Goal: Task Accomplishment & Management: Manage account settings

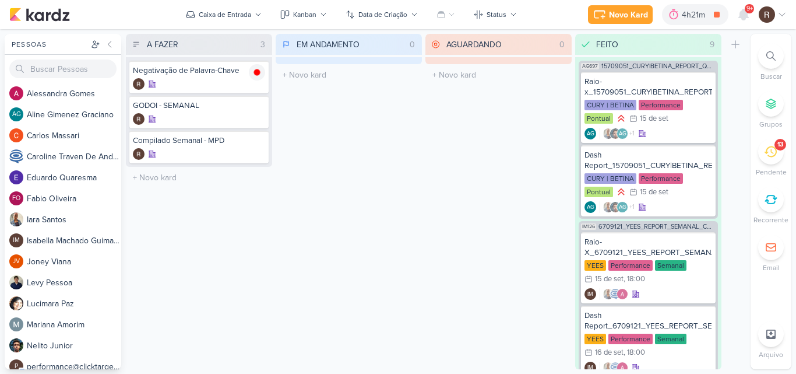
scroll to position [1038, 0]
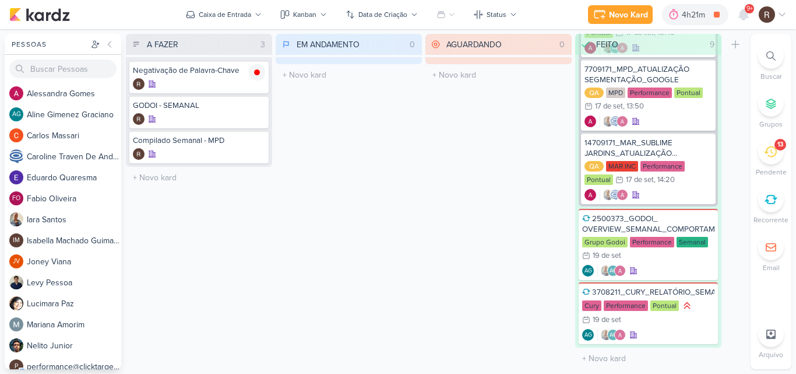
click at [771, 158] on div "13" at bounding box center [771, 152] width 26 height 26
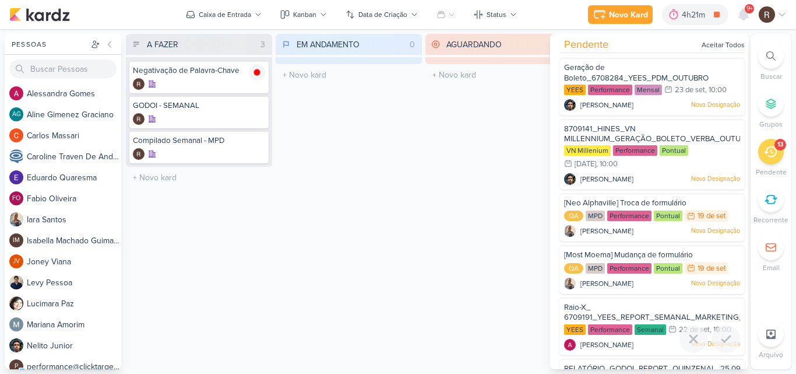
scroll to position [0, 0]
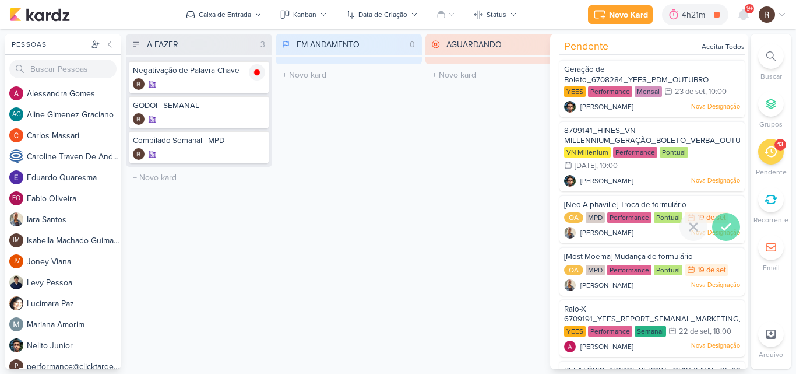
click at [719, 223] on icon at bounding box center [726, 227] width 14 height 14
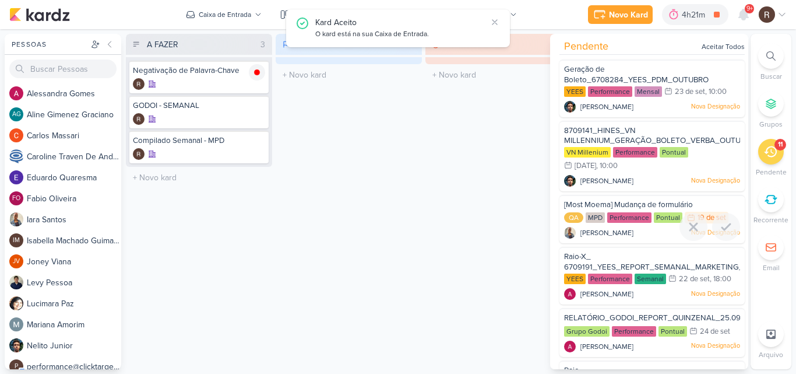
click at [719, 223] on icon at bounding box center [726, 227] width 14 height 14
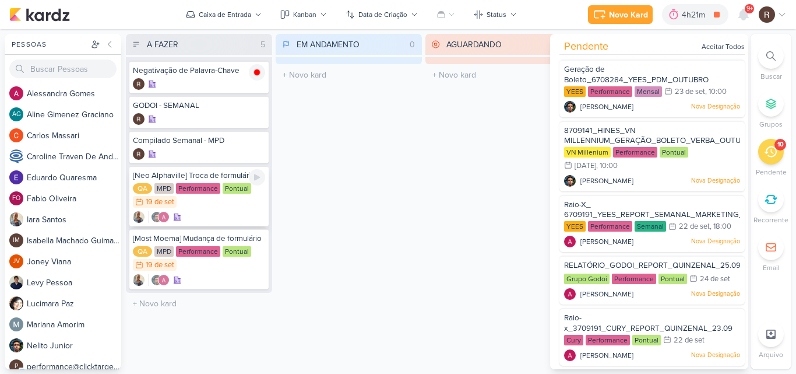
click at [212, 183] on div "Performance" at bounding box center [198, 188] width 44 height 10
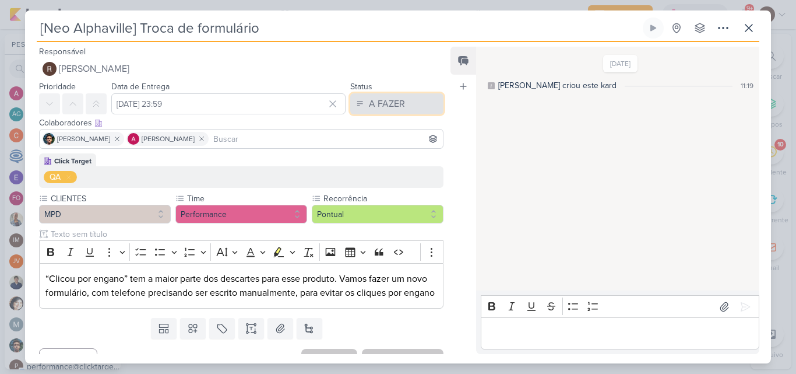
click at [371, 109] on div "A FAZER" at bounding box center [387, 104] width 36 height 14
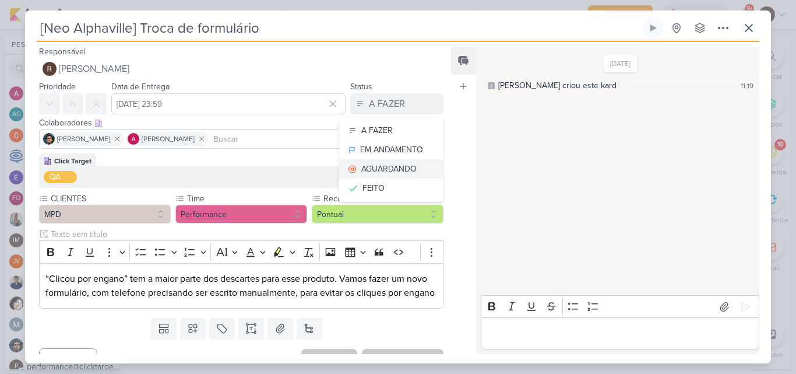
click at [371, 167] on div "AGUARDANDO" at bounding box center [388, 169] width 55 height 12
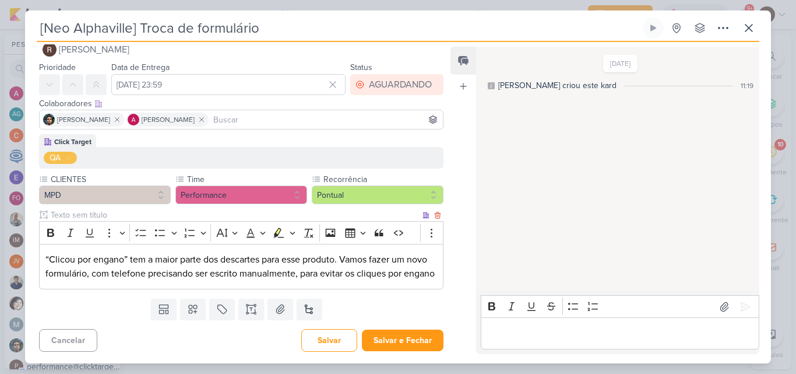
scroll to position [33, 0]
click at [417, 342] on button "Salvar e Fechar" at bounding box center [403, 340] width 82 height 22
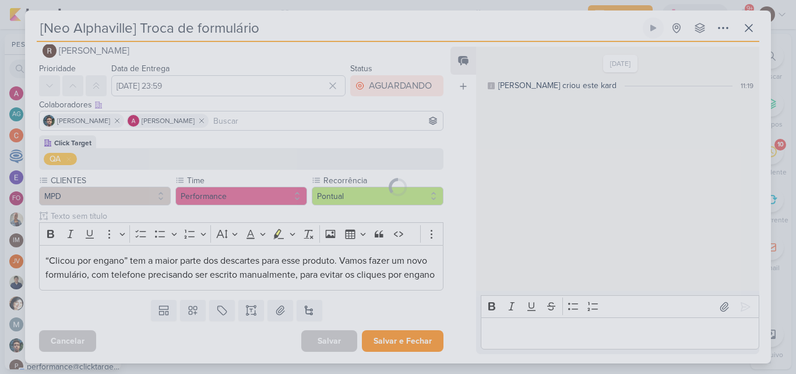
scroll to position [32, 0]
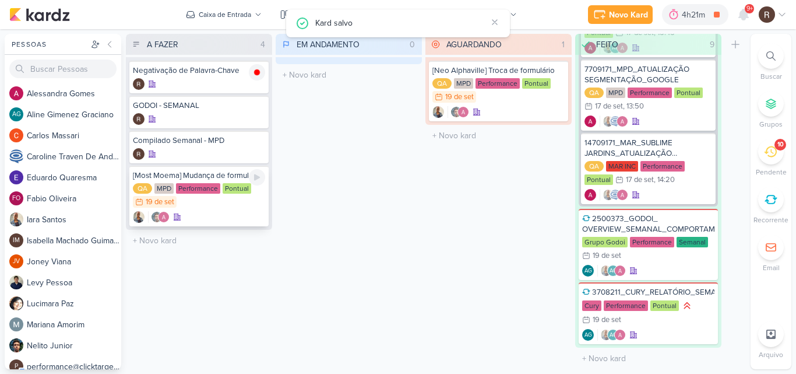
click at [229, 204] on div "QA MPD Performance Pontual 19/9 [DATE]" at bounding box center [199, 196] width 132 height 26
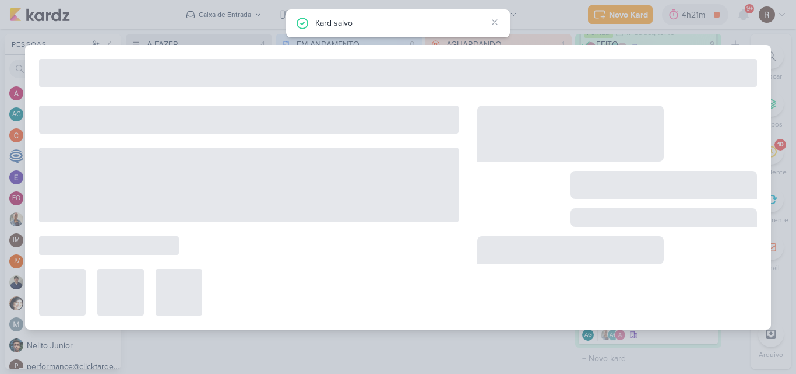
scroll to position [0, 0]
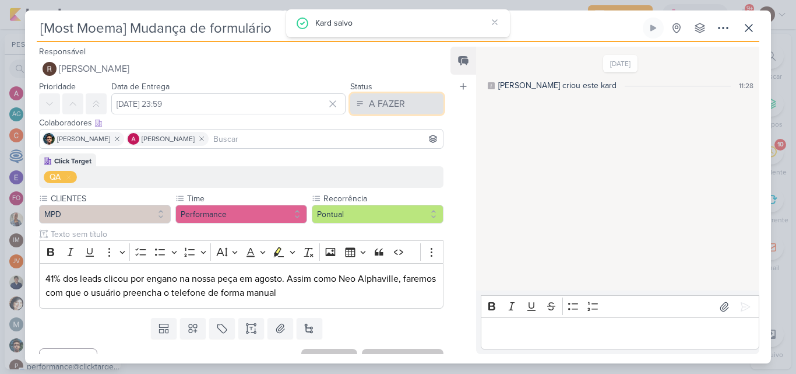
click at [380, 104] on div "A FAZER" at bounding box center [387, 104] width 36 height 14
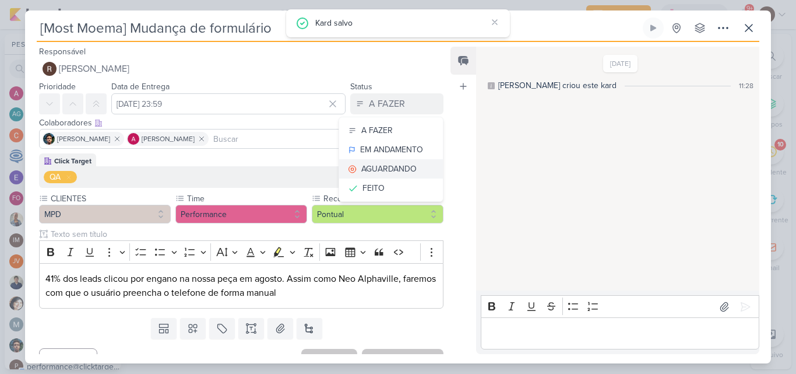
click at [372, 173] on div "AGUARDANDO" at bounding box center [388, 169] width 55 height 12
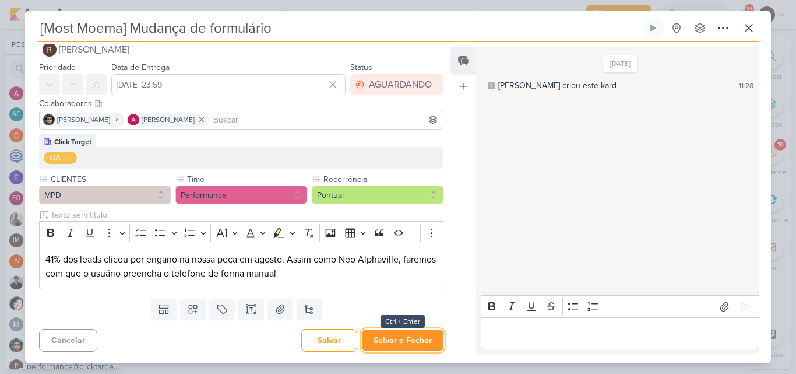
click at [413, 333] on button "Salvar e Fechar" at bounding box center [403, 340] width 82 height 22
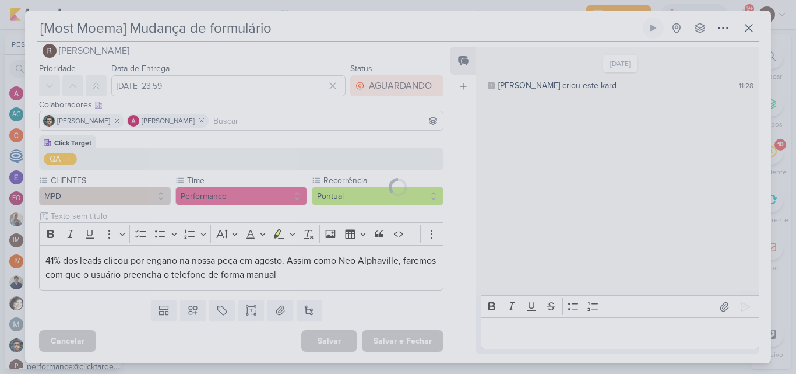
scroll to position [18, 0]
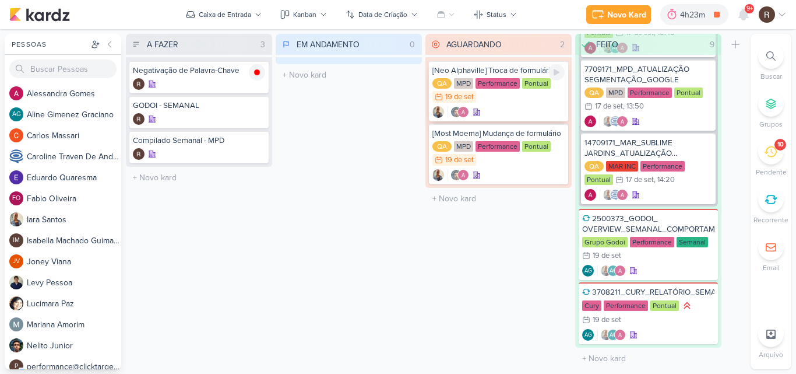
click at [502, 99] on div "QA MPD Performance Pontual 19/9 [DATE]" at bounding box center [498, 91] width 132 height 26
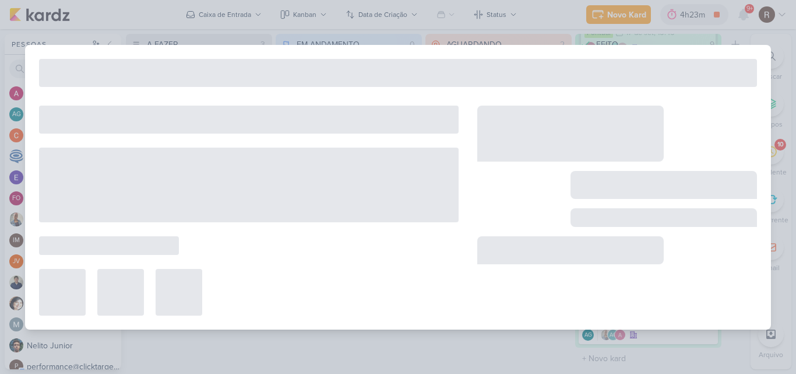
type input "[Neo Alphaville] Troca de formulário"
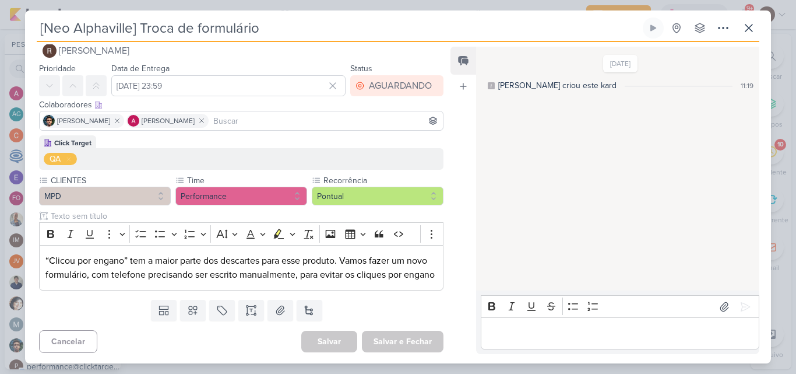
scroll to position [0, 0]
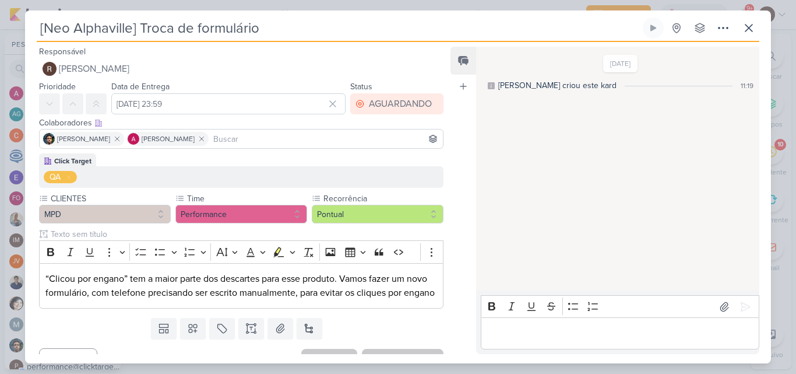
click at [520, 327] on p "Editor editing area: main" at bounding box center [620, 333] width 266 height 14
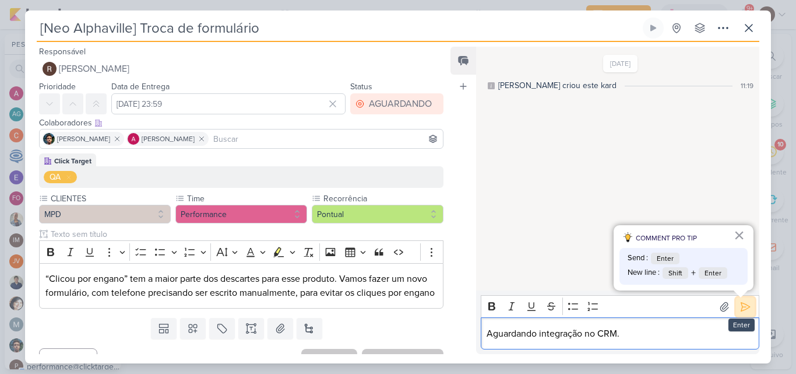
click at [743, 311] on icon at bounding box center [746, 307] width 12 height 12
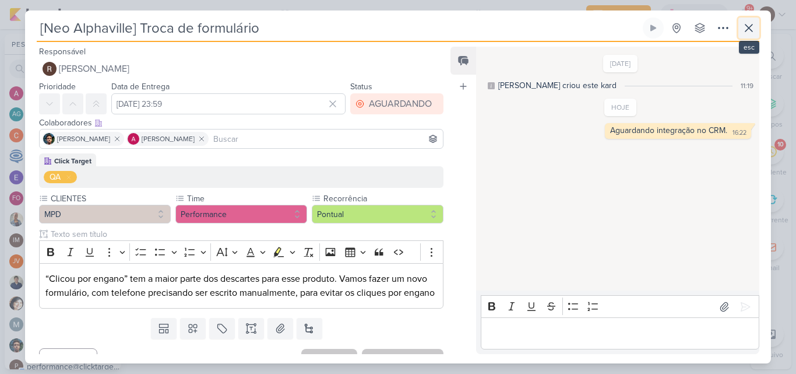
click at [743, 30] on icon at bounding box center [749, 28] width 14 height 14
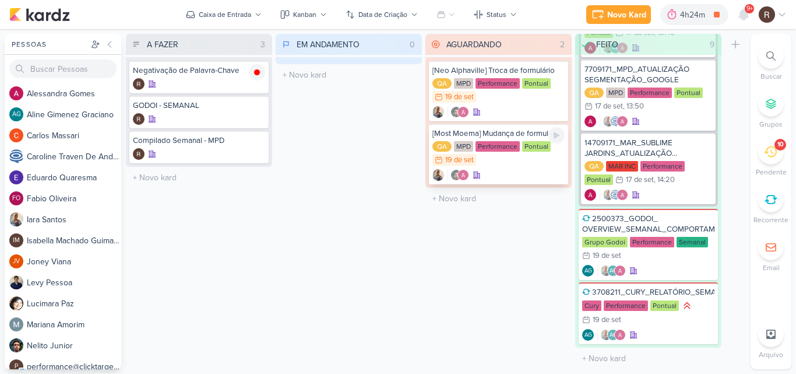
click at [513, 153] on div "QA MPD Performance Pontual 19/9 [DATE]" at bounding box center [498, 154] width 132 height 26
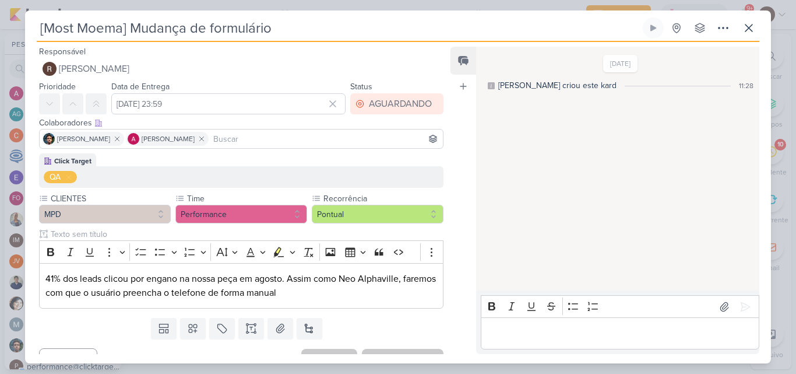
click at [541, 332] on p "Editor editing area: main" at bounding box center [620, 333] width 266 height 14
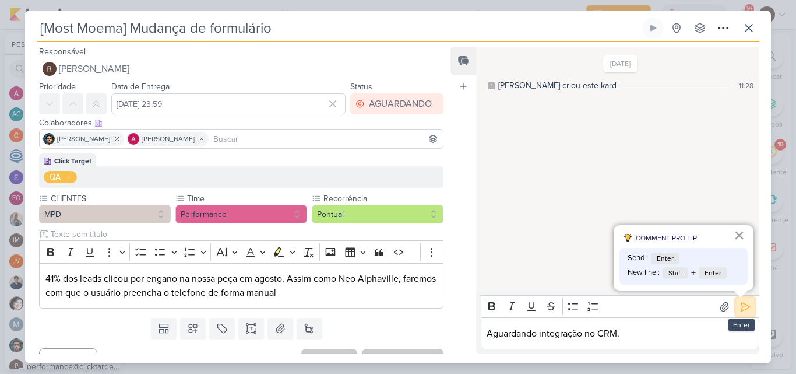
click at [743, 307] on icon at bounding box center [746, 307] width 12 height 12
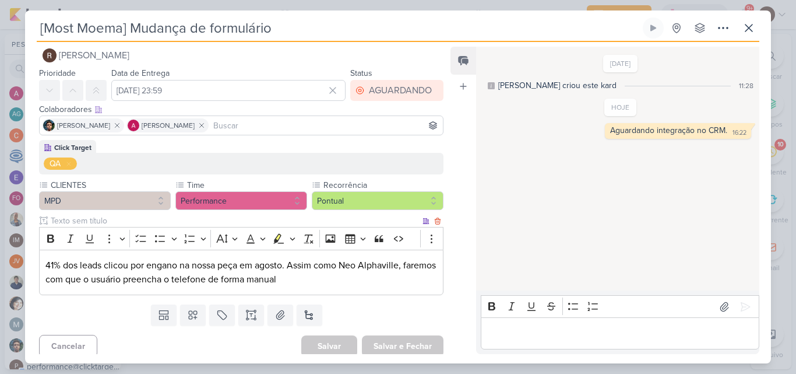
scroll to position [19, 0]
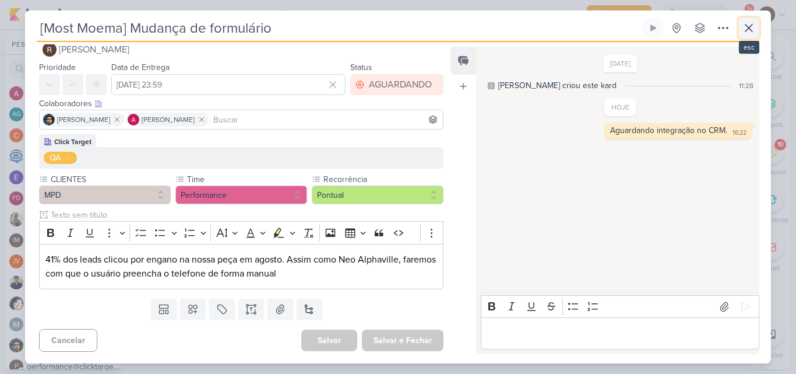
click at [745, 34] on icon at bounding box center [749, 28] width 14 height 14
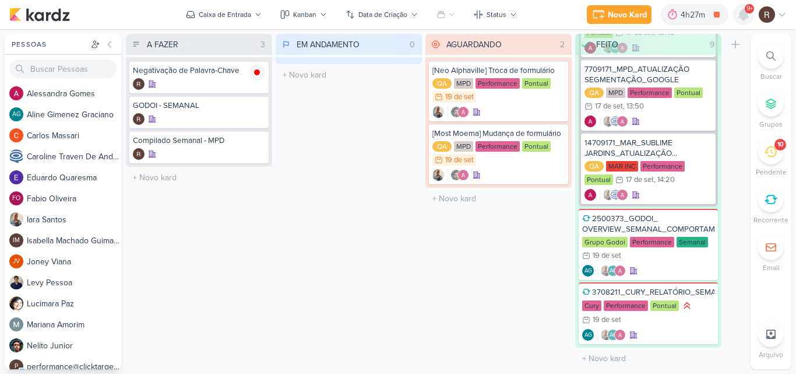
click at [745, 16] on icon at bounding box center [743, 14] width 9 height 10
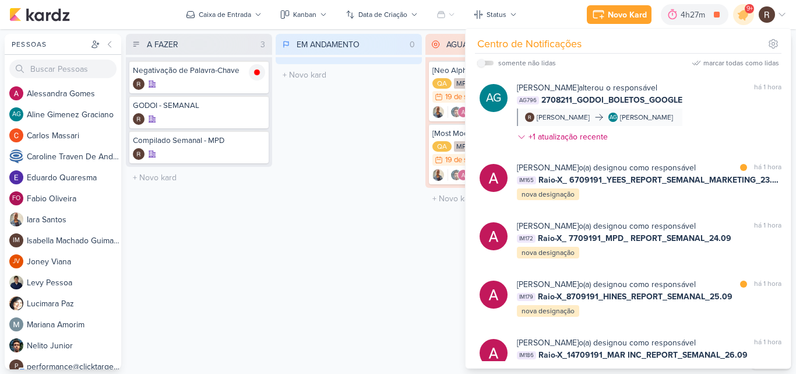
click at [363, 182] on div "EM ANDAMENTO 0 Mover Para Esquerda Mover Para Direita [GEOGRAPHIC_DATA] O títul…" at bounding box center [349, 201] width 146 height 335
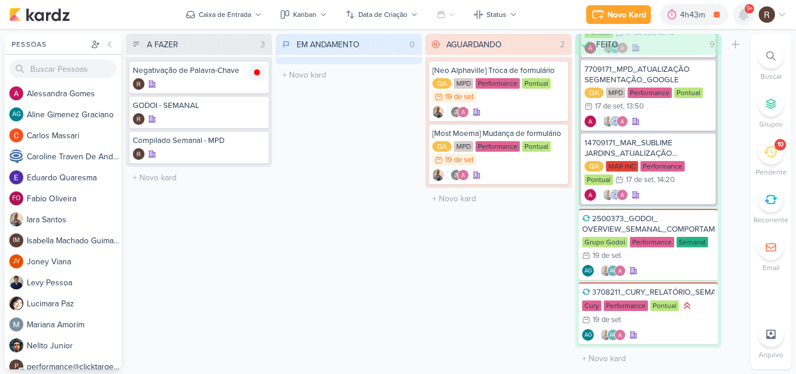
click at [747, 22] on div at bounding box center [743, 14] width 21 height 21
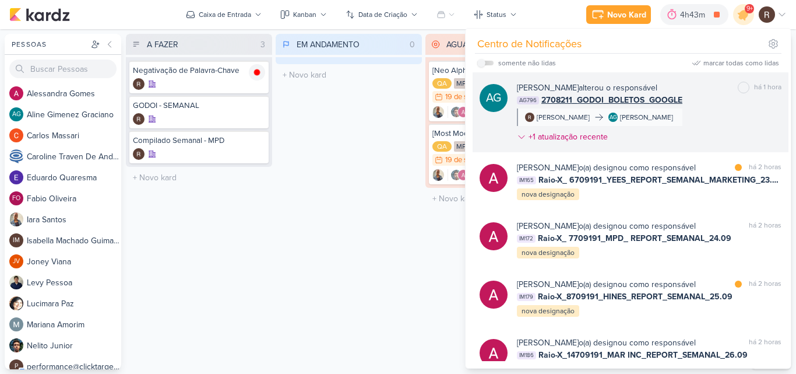
click at [724, 125] on div "[PERSON_NAME] alterou o responsável marcar como não lida há 1 hora AG796 270821…" at bounding box center [649, 115] width 265 height 66
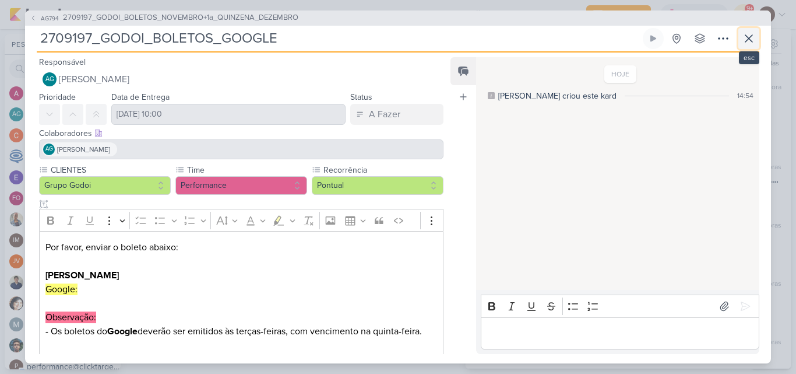
click at [747, 40] on icon at bounding box center [748, 38] width 7 height 7
